Goal: Task Accomplishment & Management: Use online tool/utility

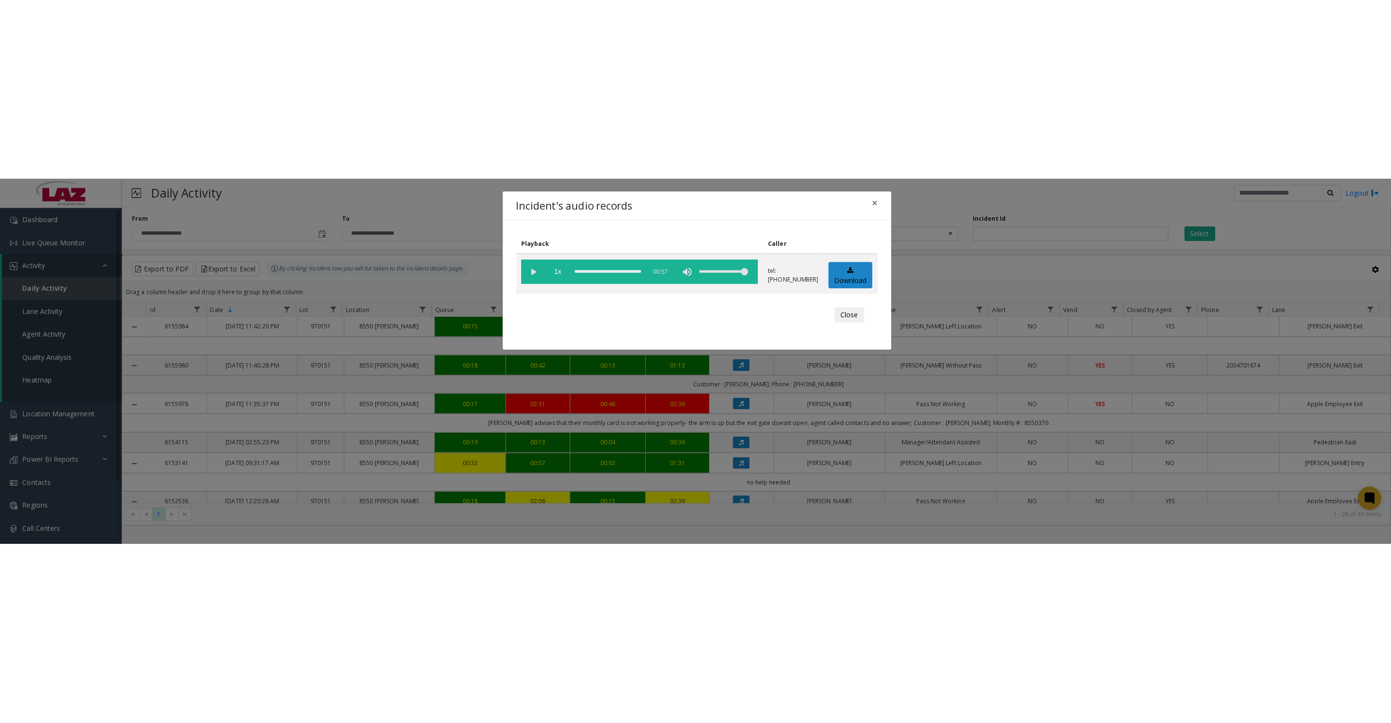
scroll to position [724, 0]
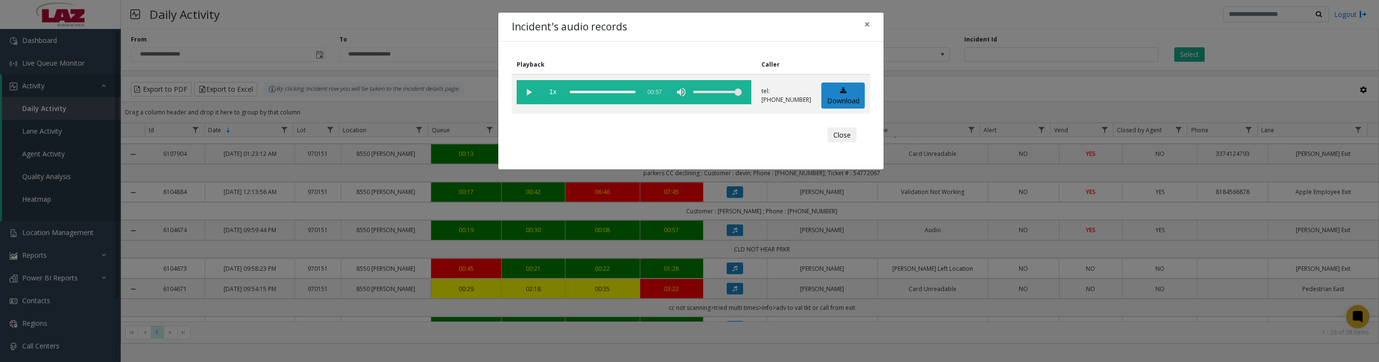
click at [846, 142] on button "Close" at bounding box center [842, 134] width 29 height 15
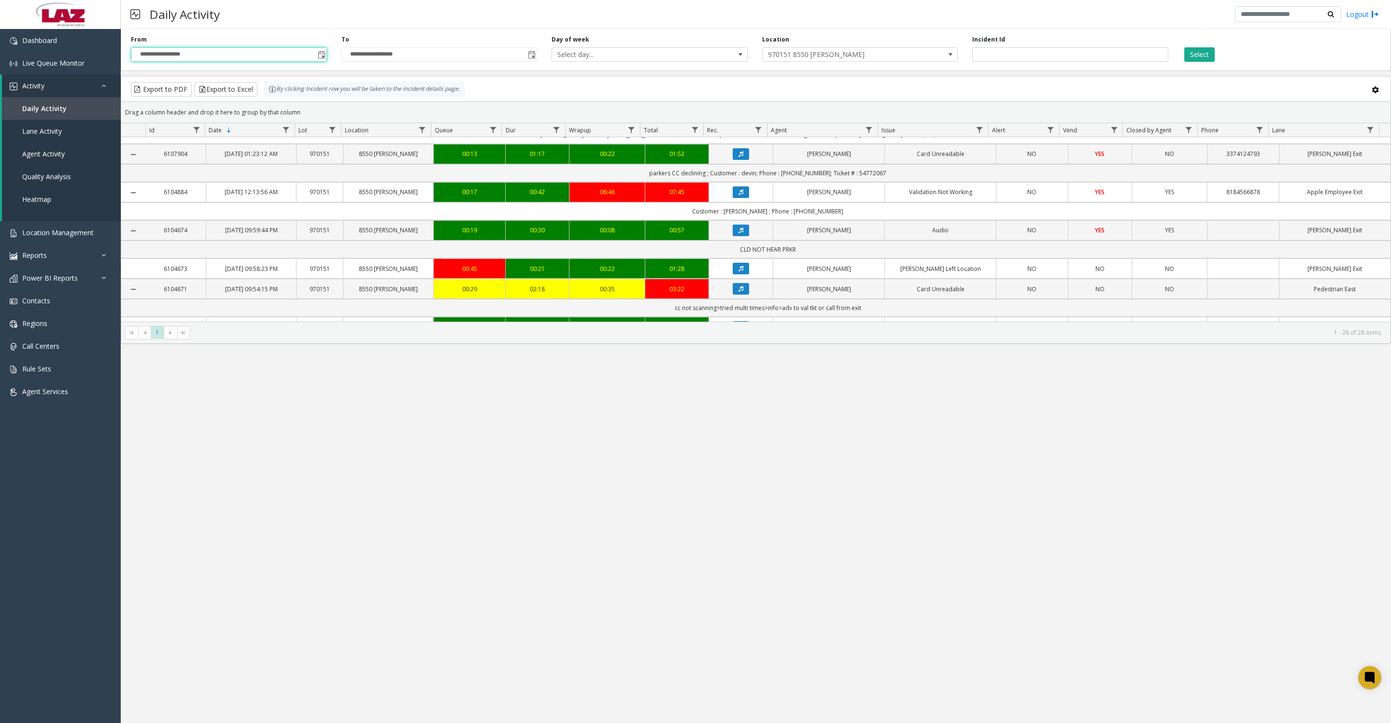
click at [306, 61] on input "**********" at bounding box center [228, 55] width 195 height 14
click at [318, 59] on span "Toggle popup" at bounding box center [322, 55] width 8 height 8
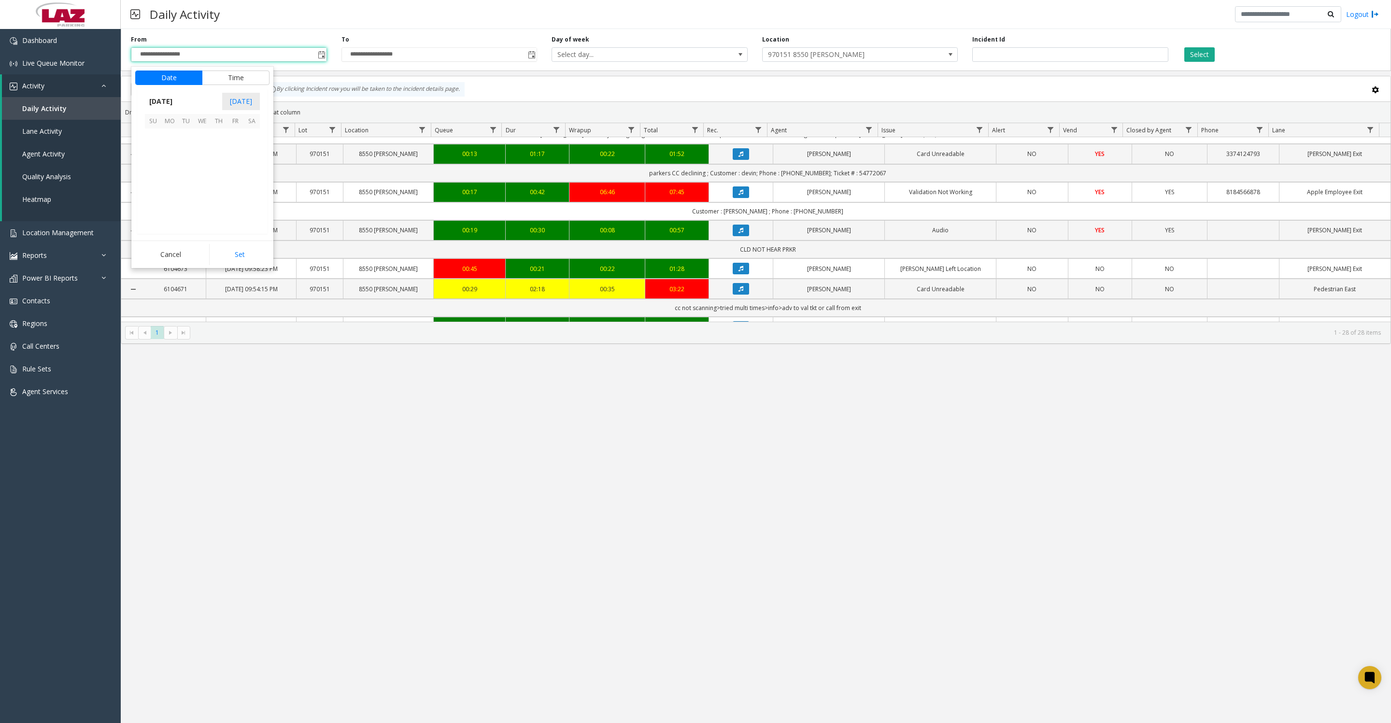
scroll to position [173233, 0]
click at [235, 177] on span "19" at bounding box center [235, 169] width 16 height 16
click at [158, 161] on li "8" at bounding box center [159, 157] width 34 height 14
click at [242, 265] on button "Set" at bounding box center [239, 254] width 61 height 21
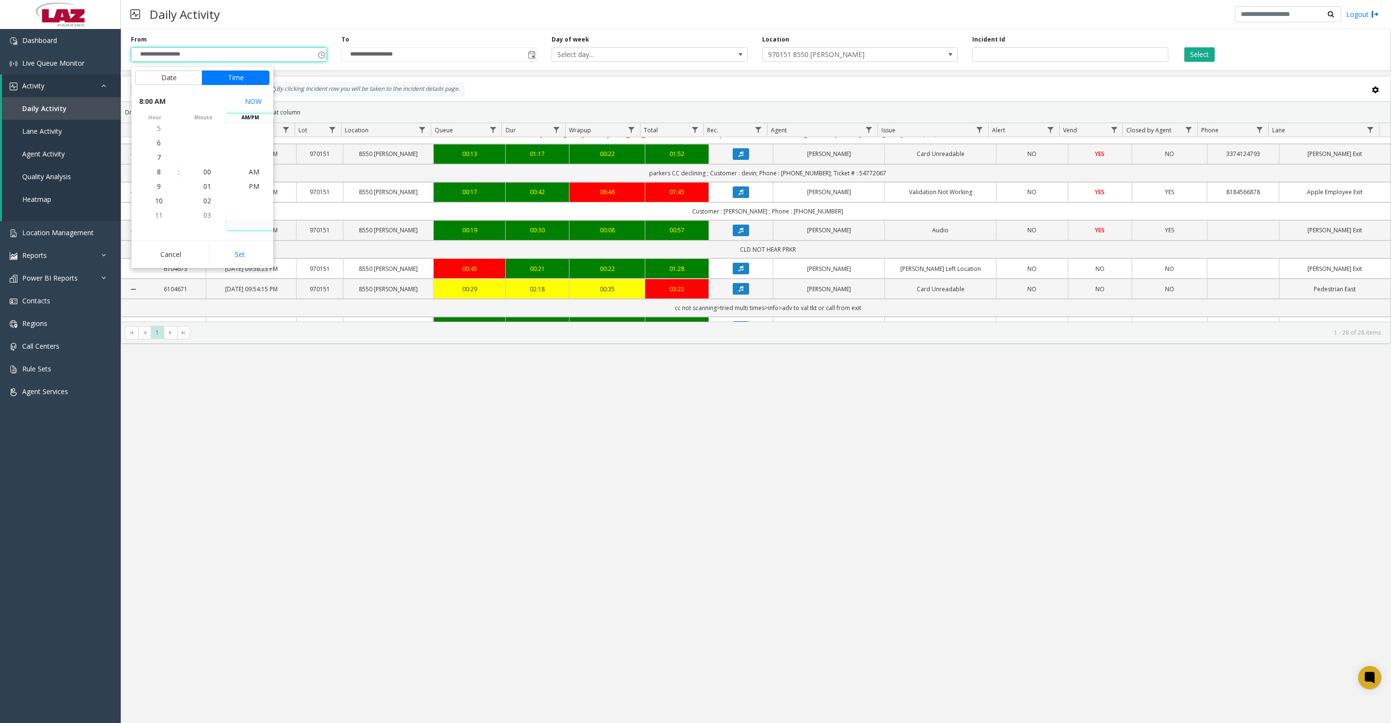
type input "**********"
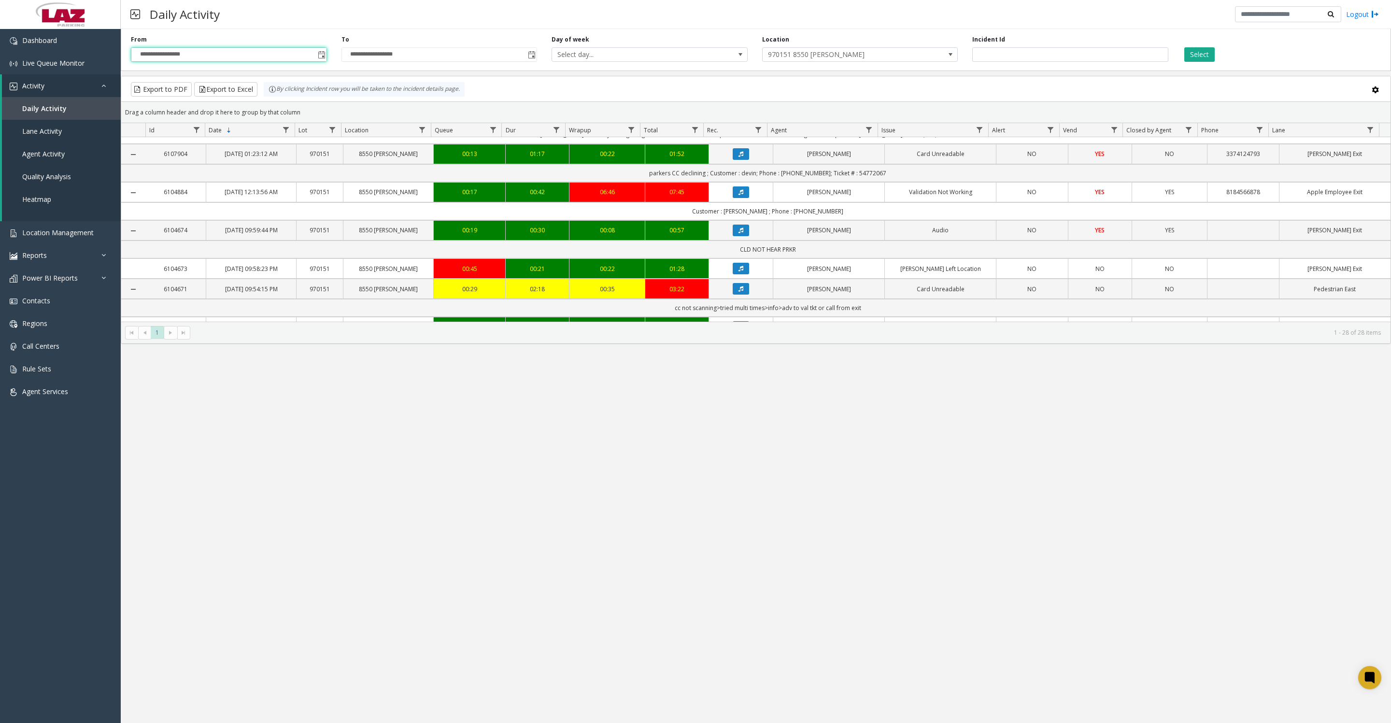
click at [817, 56] on span "970151 8550 [PERSON_NAME]" at bounding box center [840, 55] width 156 height 14
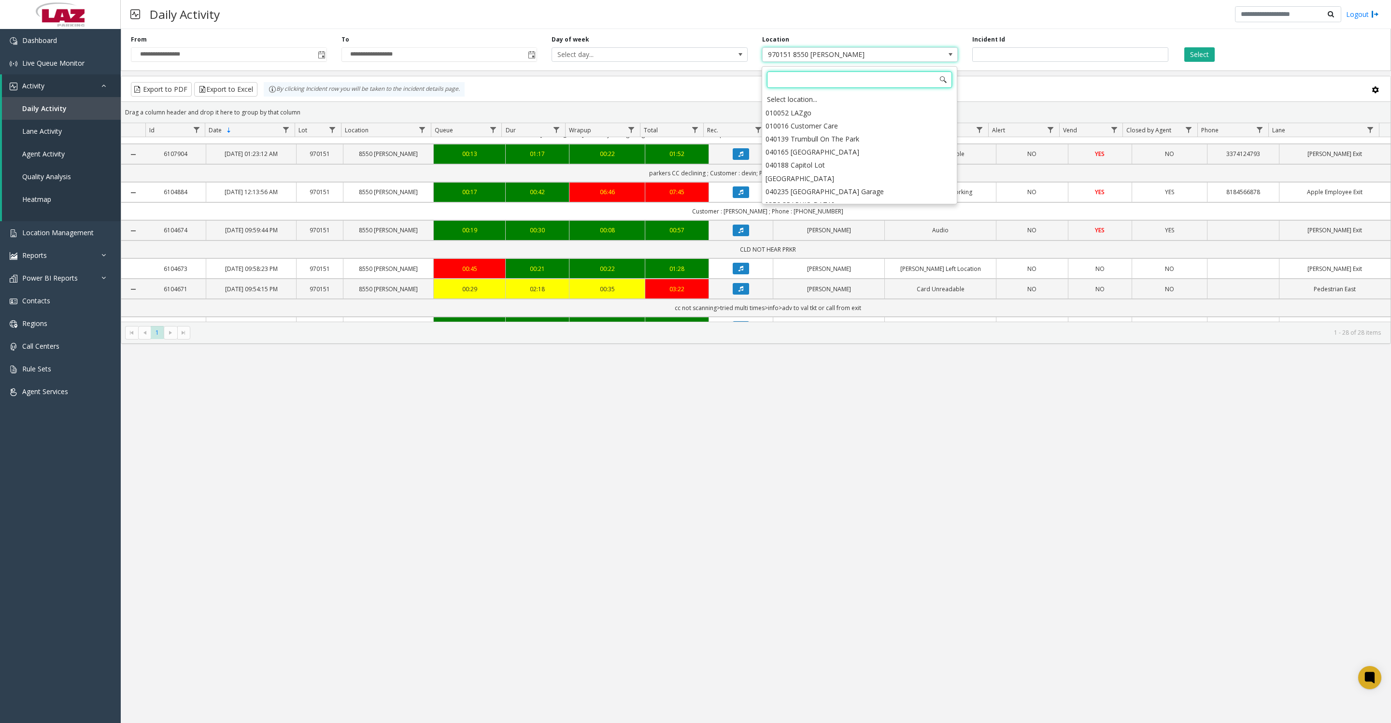
scroll to position [9872, 0]
type input "*****"
click at [777, 116] on li "100240 Chicago Meters" at bounding box center [859, 112] width 193 height 13
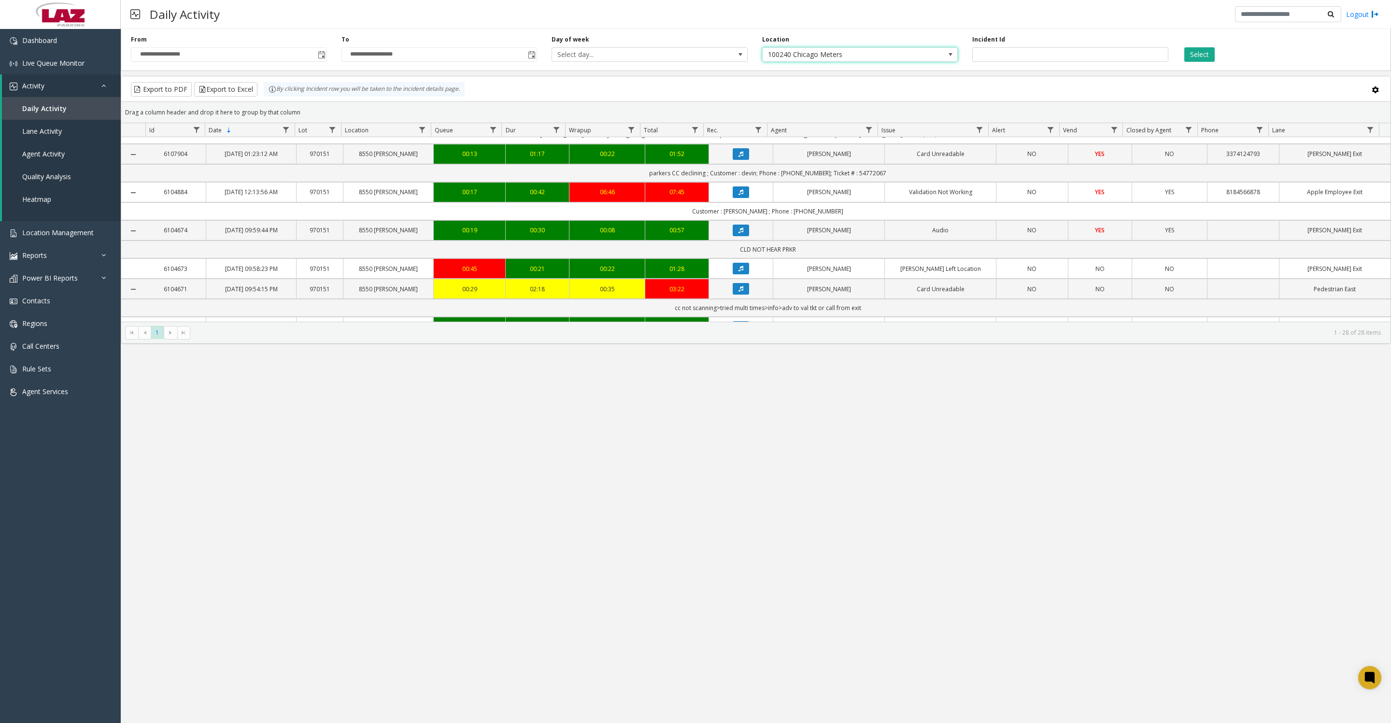
click at [1209, 55] on button "Select" at bounding box center [1199, 54] width 30 height 14
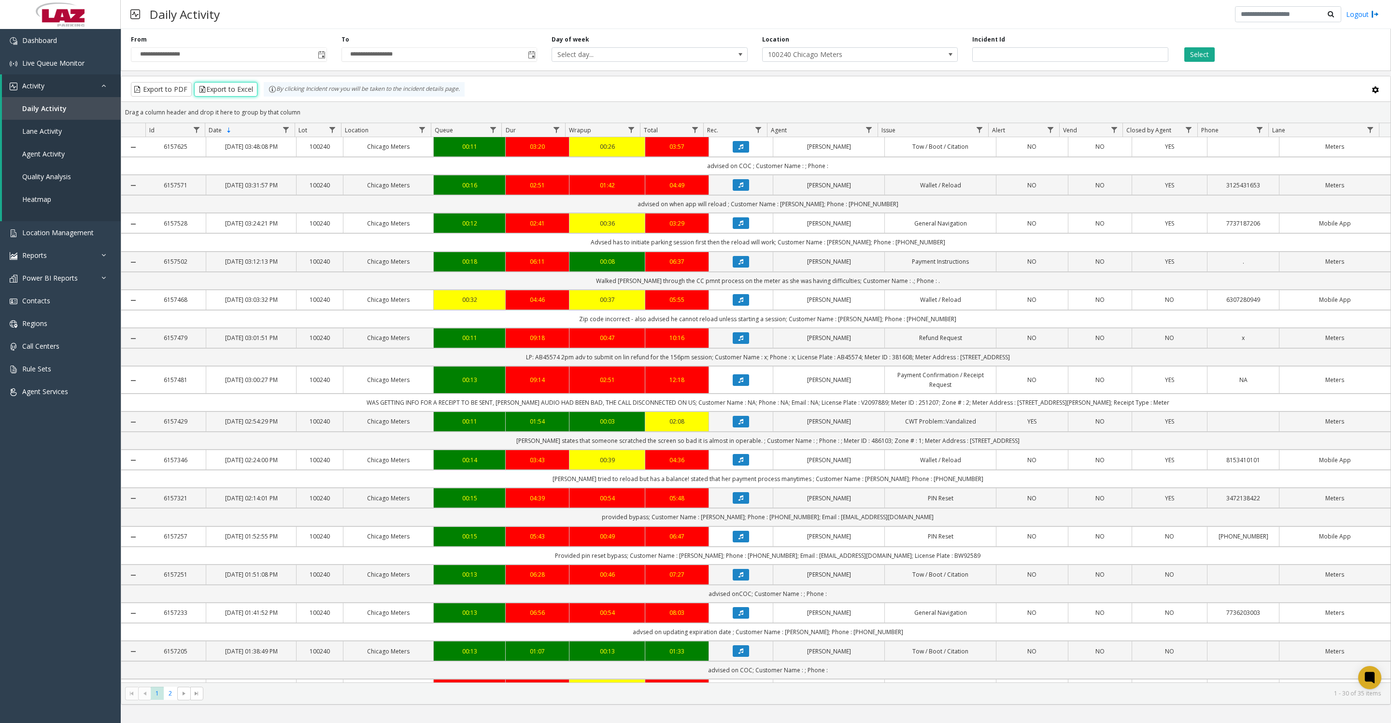
click at [251, 97] on button "Export to Excel" at bounding box center [225, 89] width 63 height 14
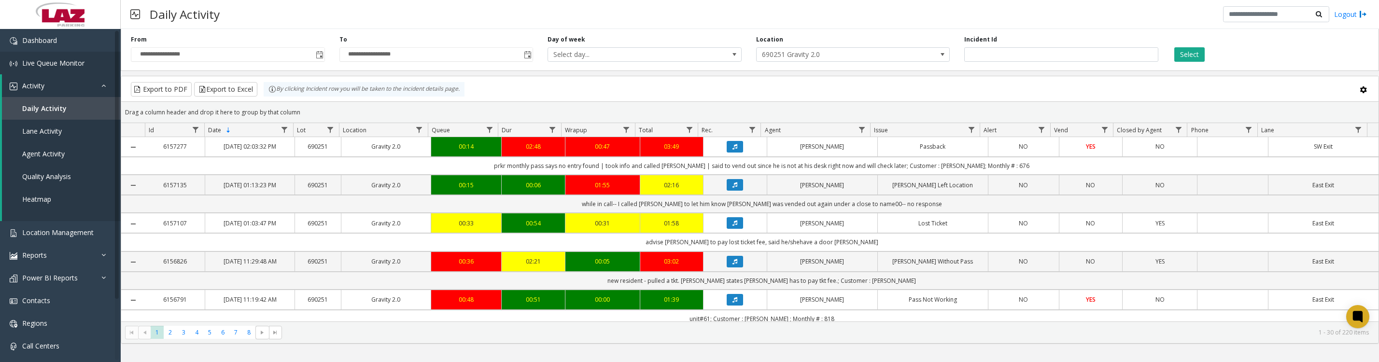
click at [54, 65] on span "Live Queue Monitor" at bounding box center [53, 62] width 62 height 9
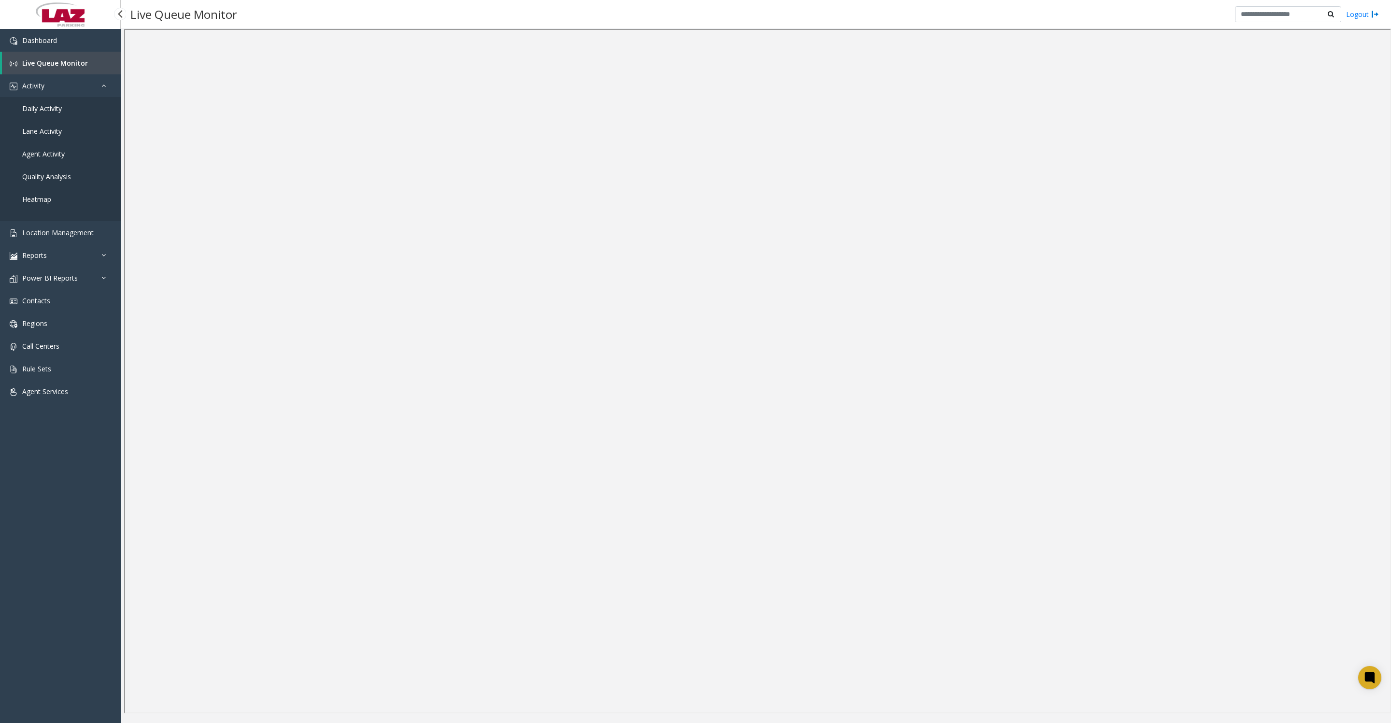
click at [40, 62] on span "Live Queue Monitor" at bounding box center [55, 62] width 66 height 9
